Goal: Find specific page/section: Find specific page/section

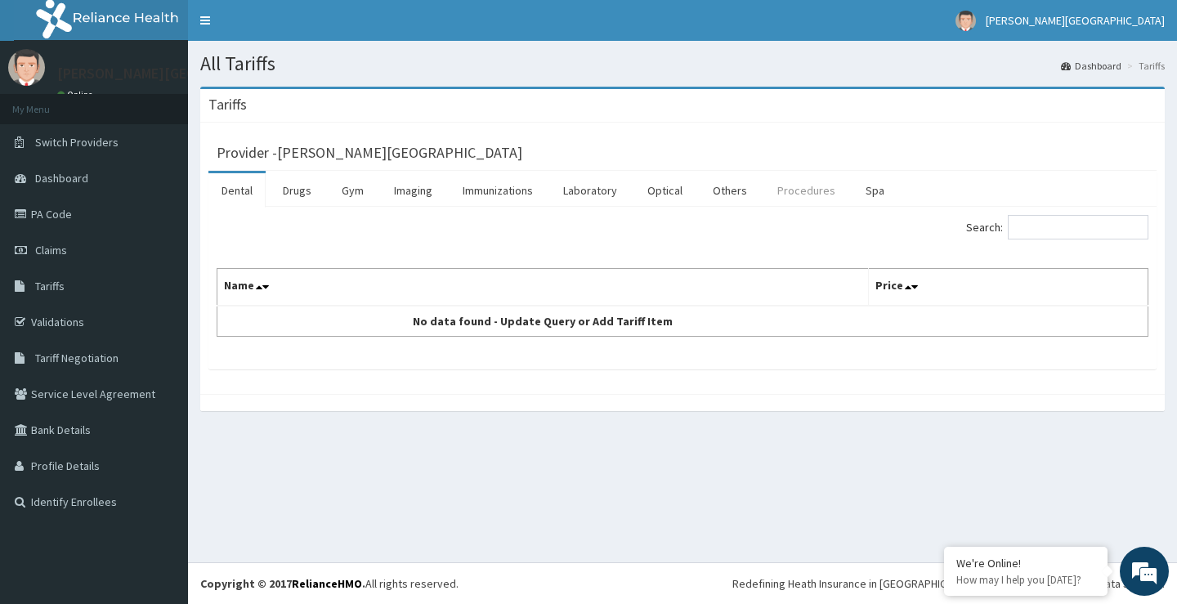
click at [801, 190] on link "Procedures" at bounding box center [806, 190] width 84 height 34
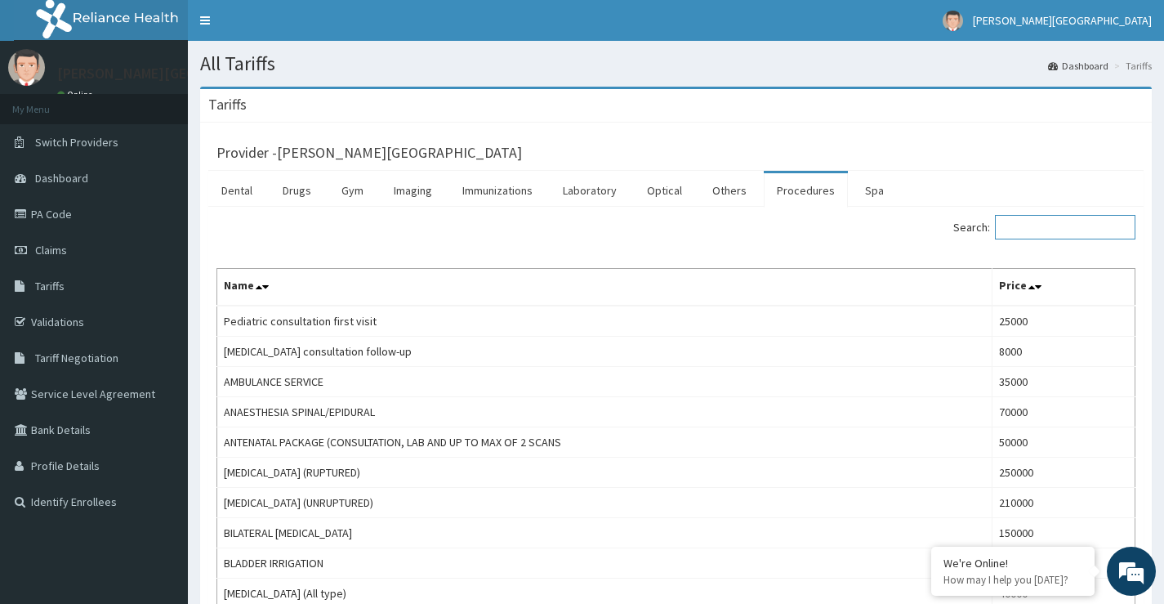
click at [1043, 226] on input "Search:" at bounding box center [1065, 227] width 141 height 25
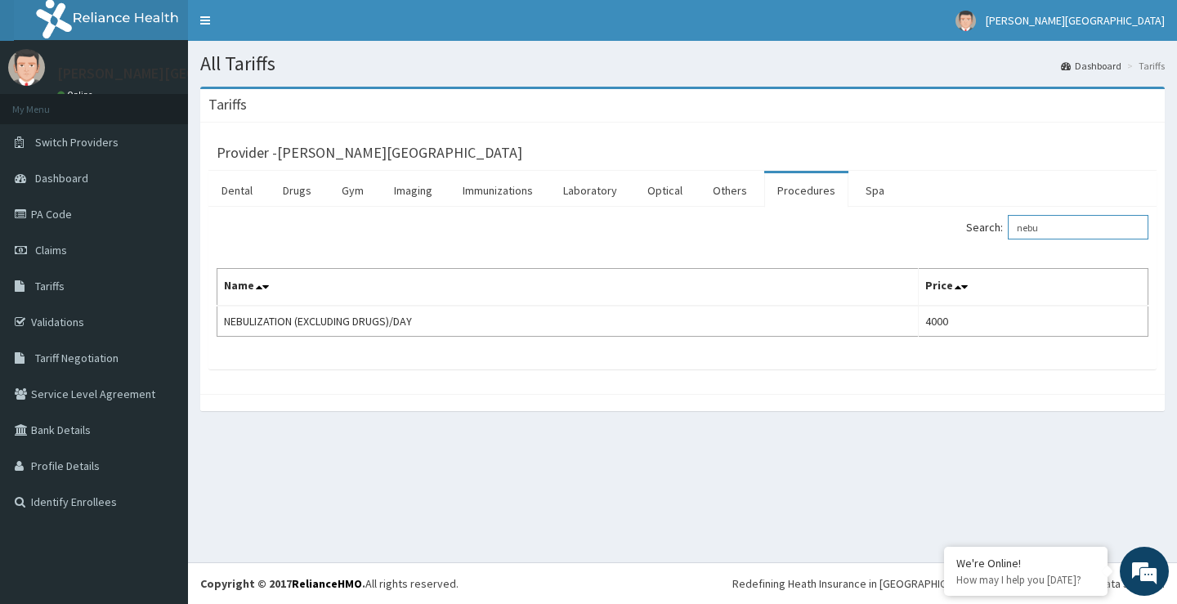
type input "nebu"
